Goal: Task Accomplishment & Management: Use online tool/utility

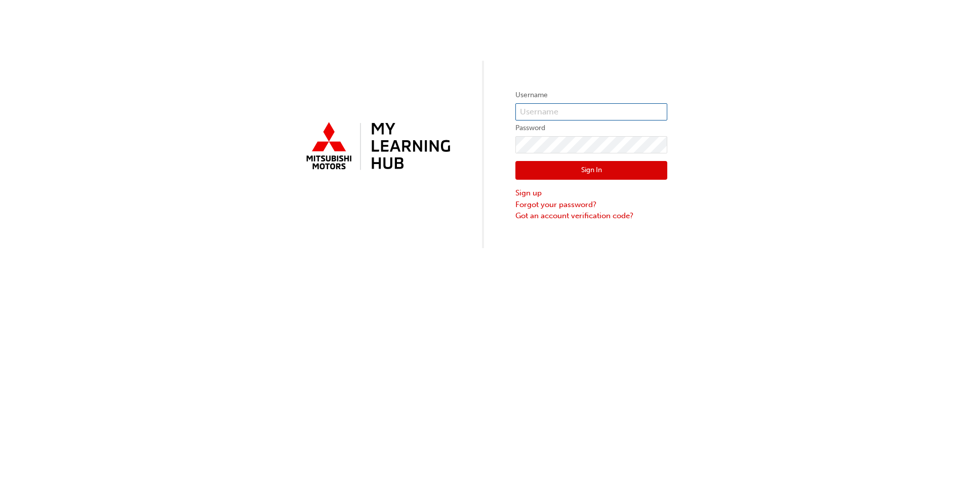
click at [533, 104] on input "text" at bounding box center [592, 111] width 152 height 17
type input "5852779"
click button "Sign In" at bounding box center [592, 170] width 152 height 19
